Goal: Task Accomplishment & Management: Use online tool/utility

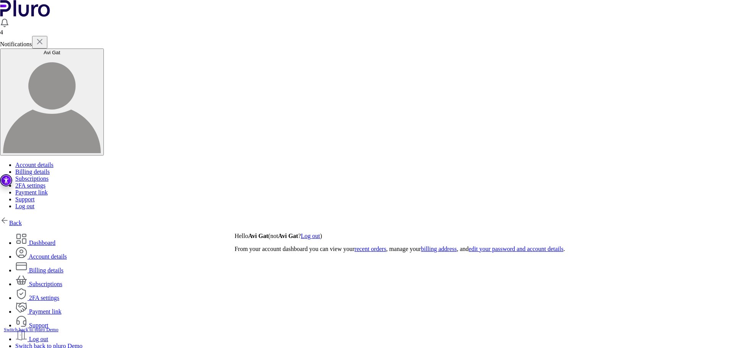
click at [22, 220] on link "Back" at bounding box center [11, 223] width 22 height 6
